Goal: Navigation & Orientation: Find specific page/section

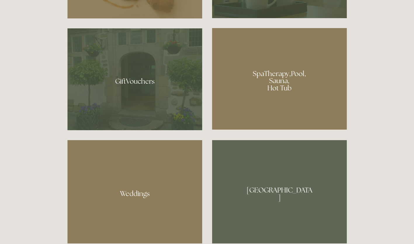
scroll to position [465, 0]
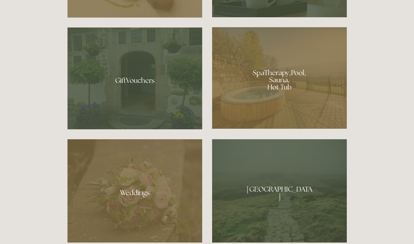
click at [286, 75] on div at bounding box center [279, 77] width 135 height 101
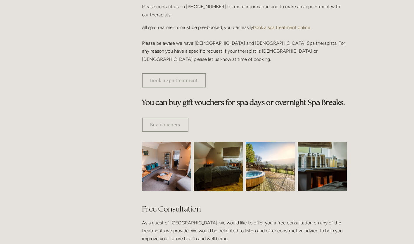
scroll to position [279, 0]
click at [170, 146] on img at bounding box center [167, 166] width 74 height 49
click at [165, 145] on img at bounding box center [167, 166] width 74 height 49
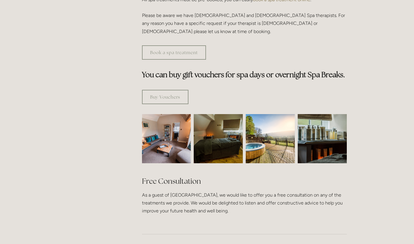
scroll to position [0, 0]
